Goal: Task Accomplishment & Management: Manage account settings

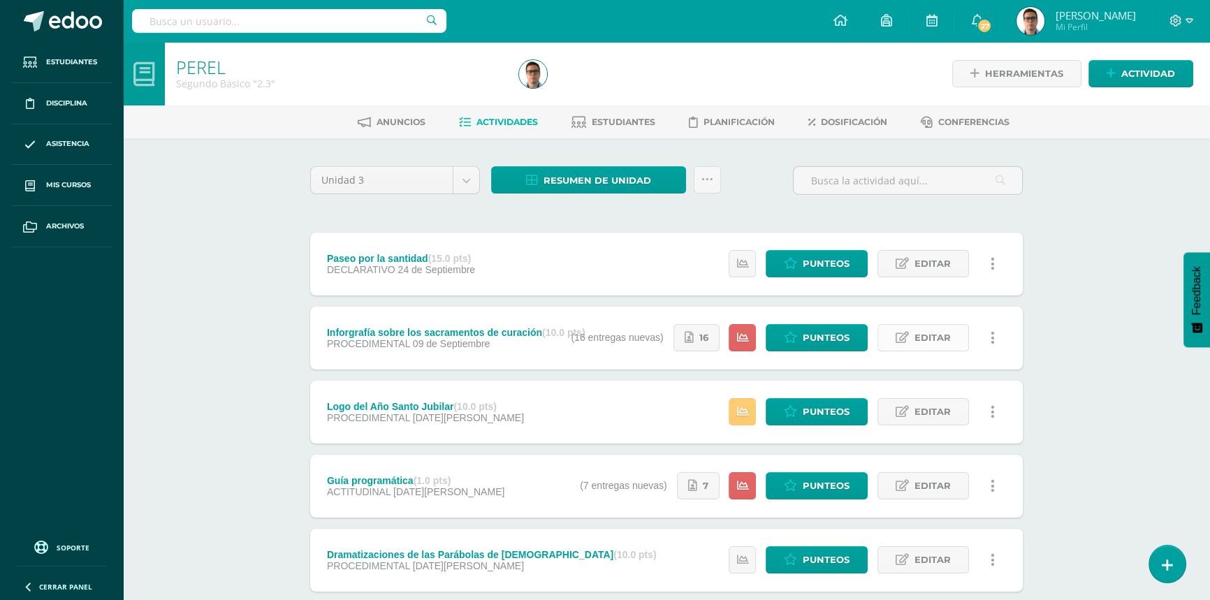
click at [930, 337] on span "Editar" at bounding box center [932, 338] width 36 height 26
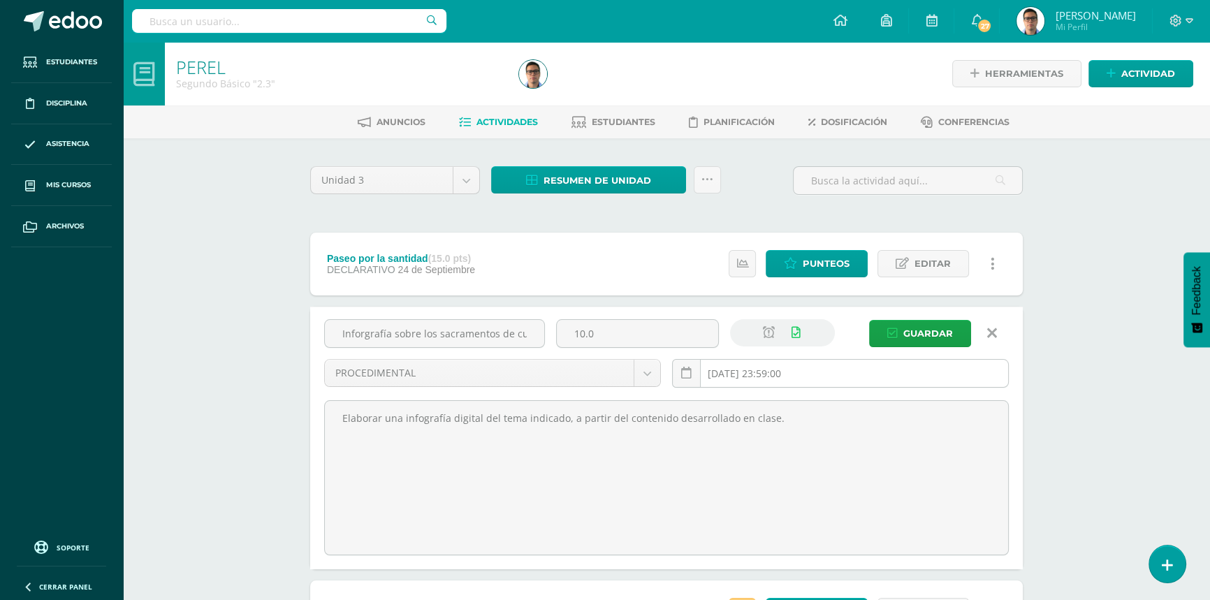
click at [806, 370] on input "[DATE] 23:59:00" at bounding box center [840, 373] width 335 height 27
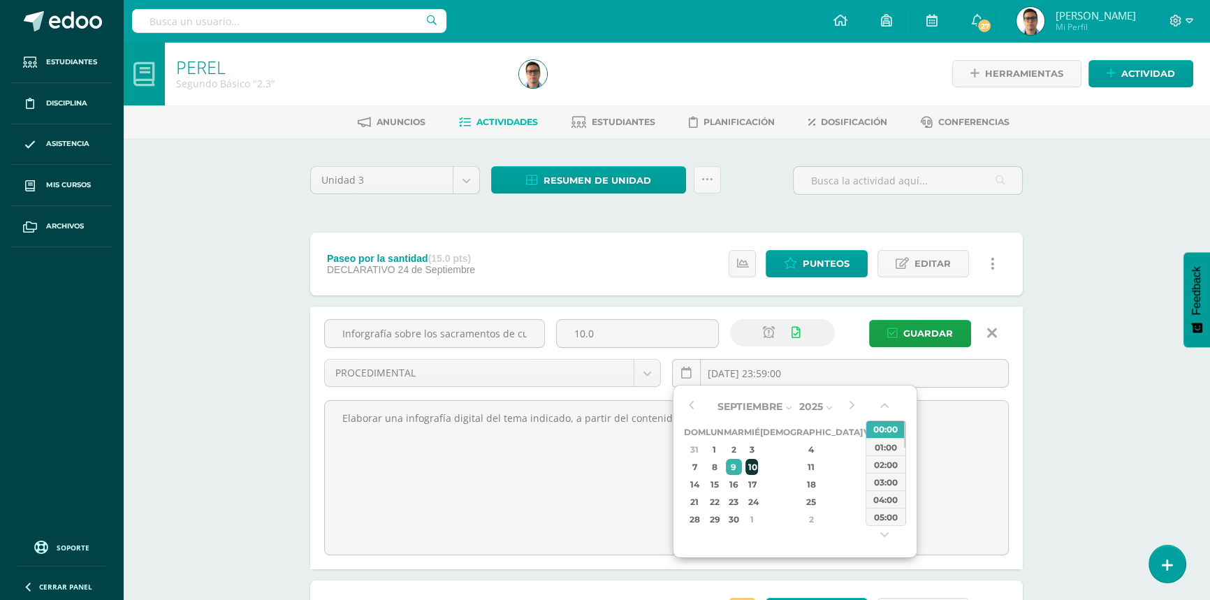
click at [758, 467] on div "10" at bounding box center [751, 467] width 13 height 16
type input "[DATE] 23:59"
click at [906, 341] on span "Guardar" at bounding box center [928, 334] width 50 height 26
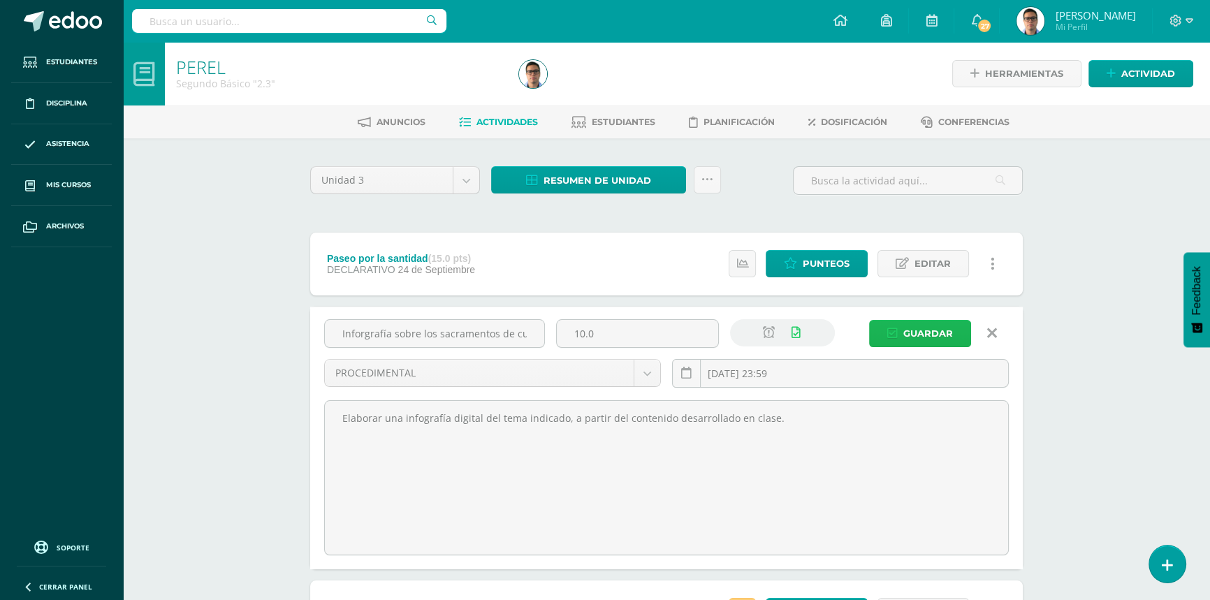
click at [928, 326] on span "Guardar" at bounding box center [928, 334] width 50 height 26
